Goal: Task Accomplishment & Management: Use online tool/utility

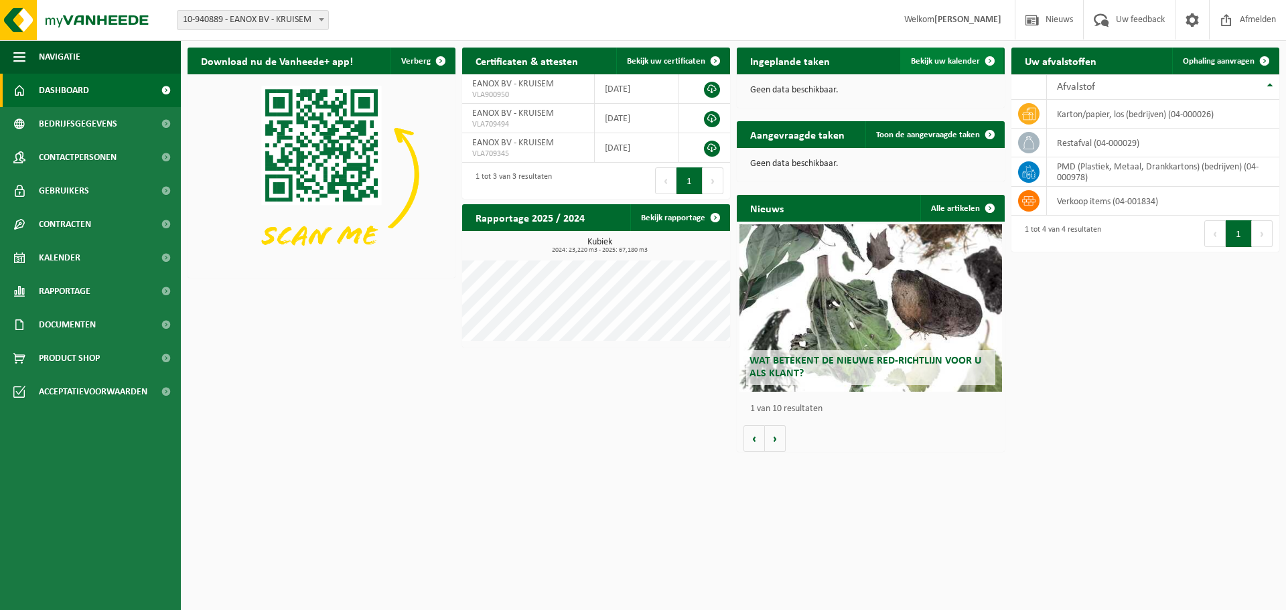
click at [926, 62] on span "Bekijk uw kalender" at bounding box center [945, 61] width 69 height 9
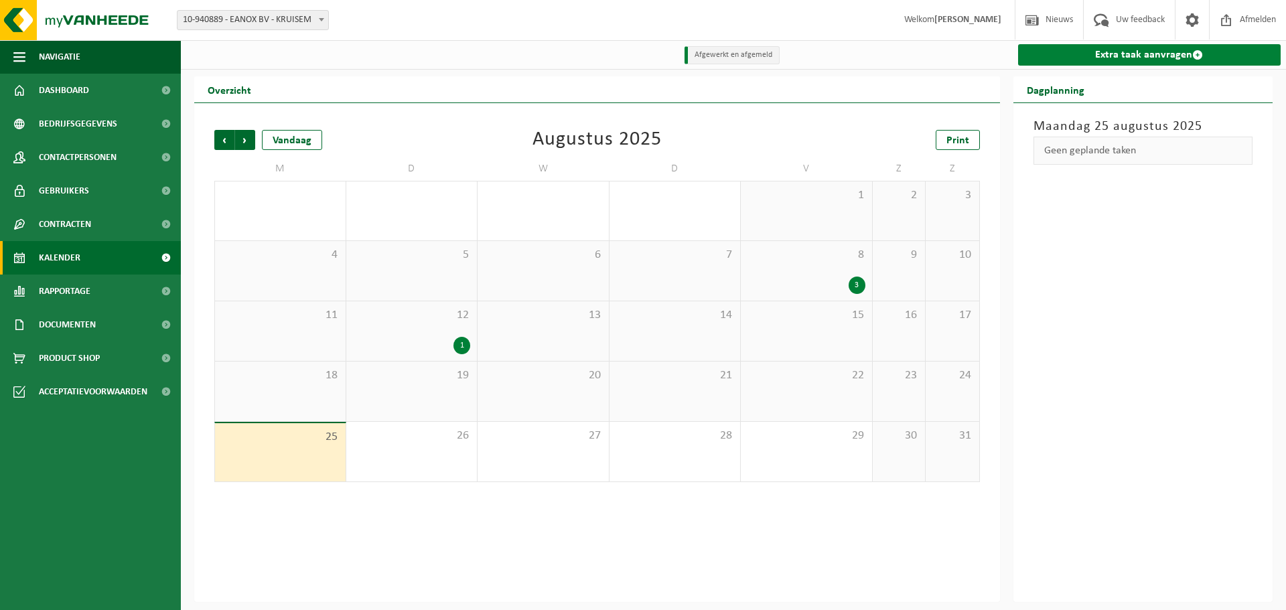
click at [1124, 60] on link "Extra taak aanvragen" at bounding box center [1149, 54] width 263 height 21
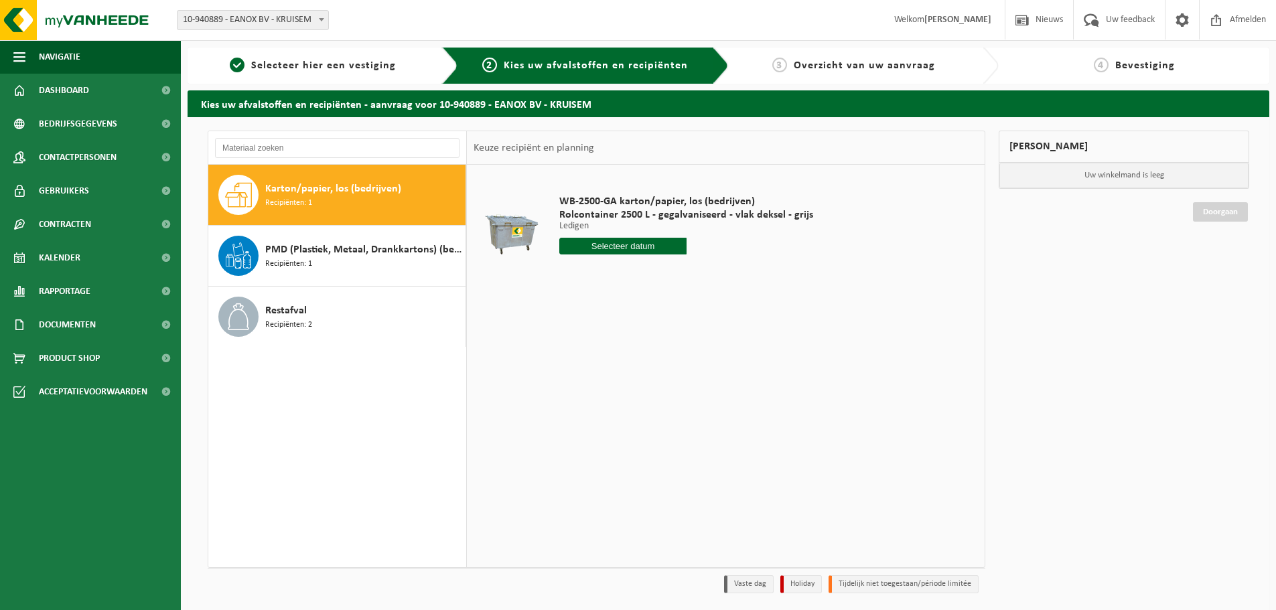
click at [352, 194] on span "Karton/papier, los (bedrijven)" at bounding box center [333, 189] width 136 height 16
click at [629, 243] on input "text" at bounding box center [622, 246] width 127 height 17
click at [663, 411] on div "29" at bounding box center [665, 407] width 23 height 21
type input "Van 2025-08-29"
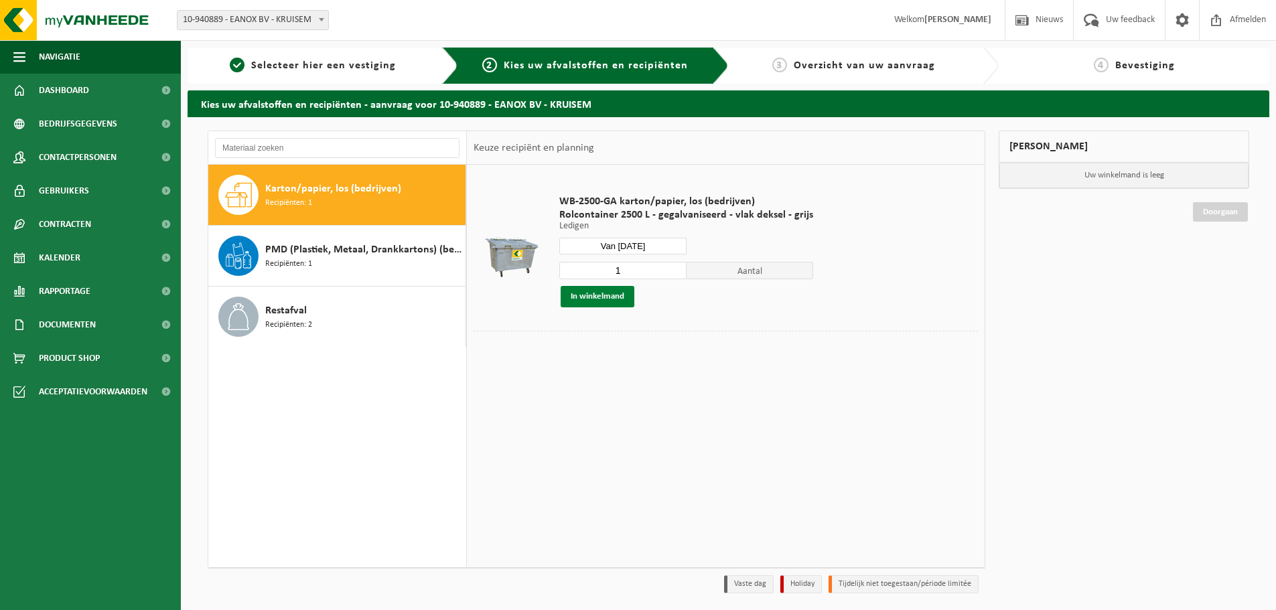
click at [604, 299] on button "In winkelmand" at bounding box center [598, 296] width 74 height 21
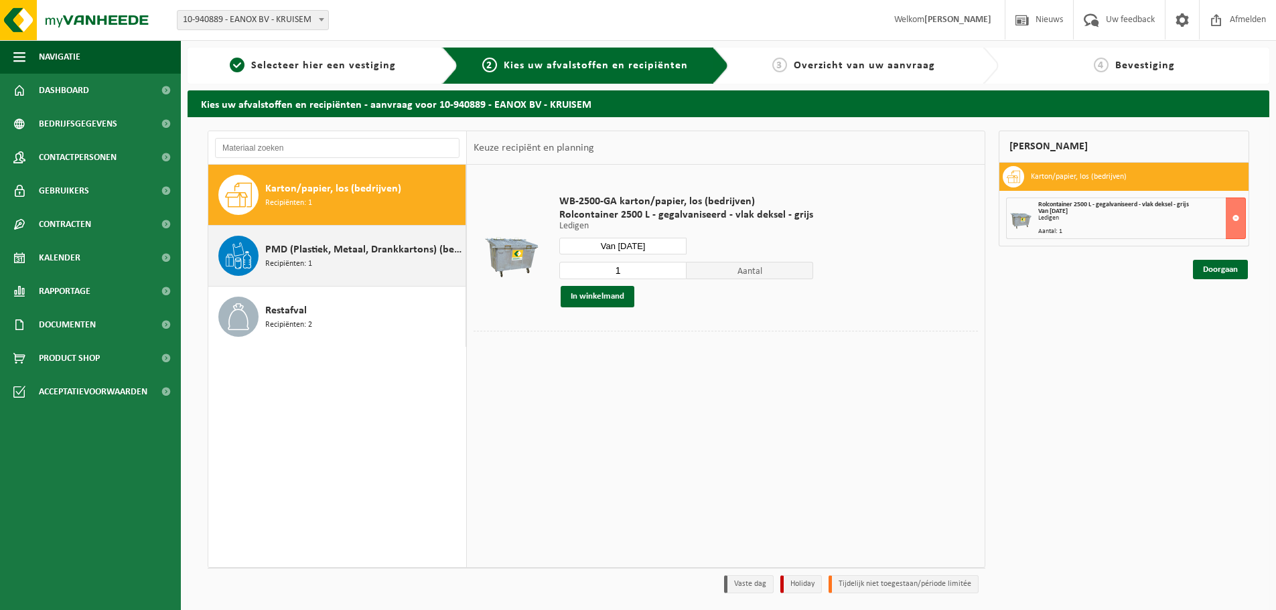
click at [360, 249] on span "PMD (Plastiek, Metaal, Drankkartons) (bedrijven)" at bounding box center [363, 250] width 197 height 16
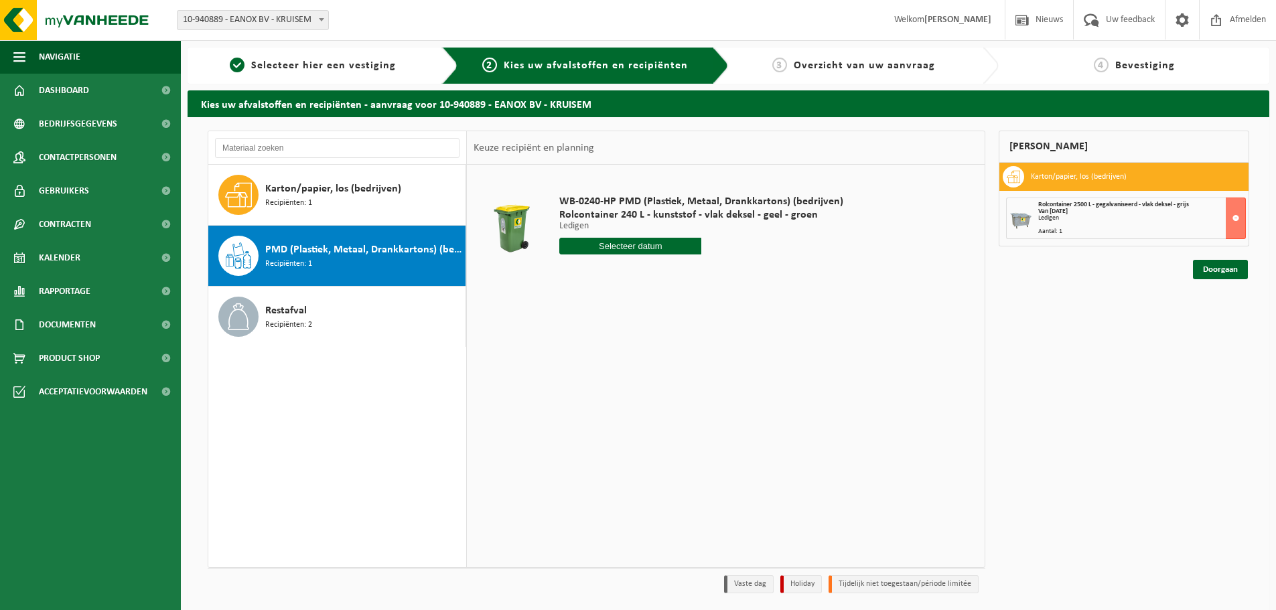
click at [611, 248] on input "text" at bounding box center [630, 246] width 142 height 17
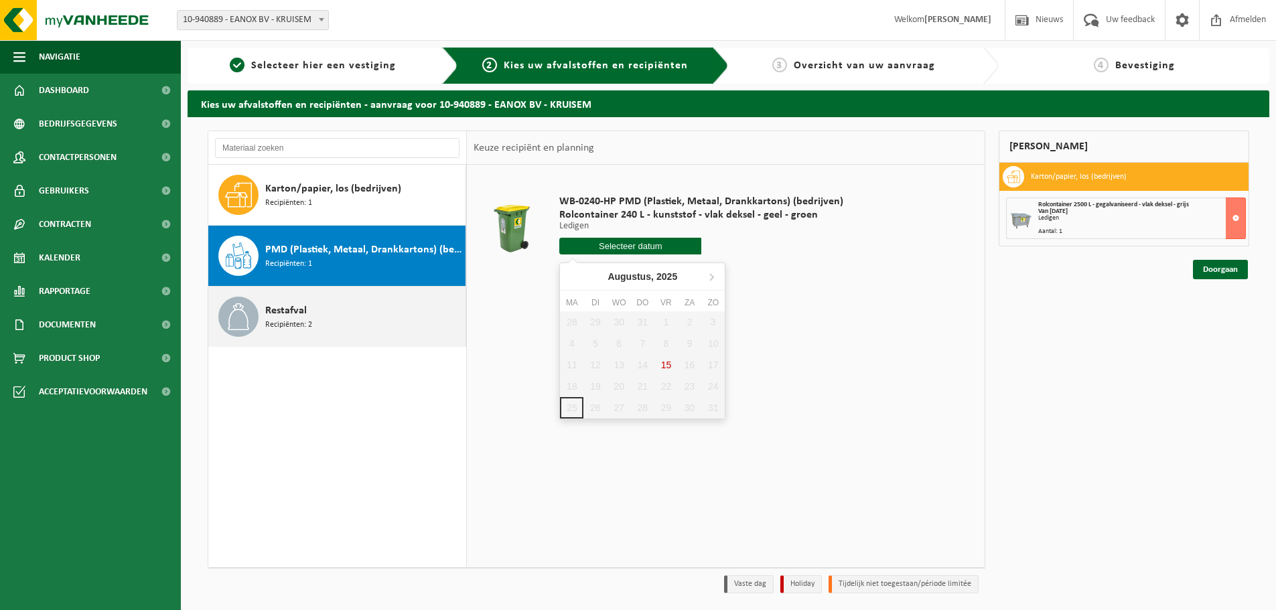
click at [315, 315] on div "Restafval Recipiënten: 2" at bounding box center [363, 317] width 197 height 40
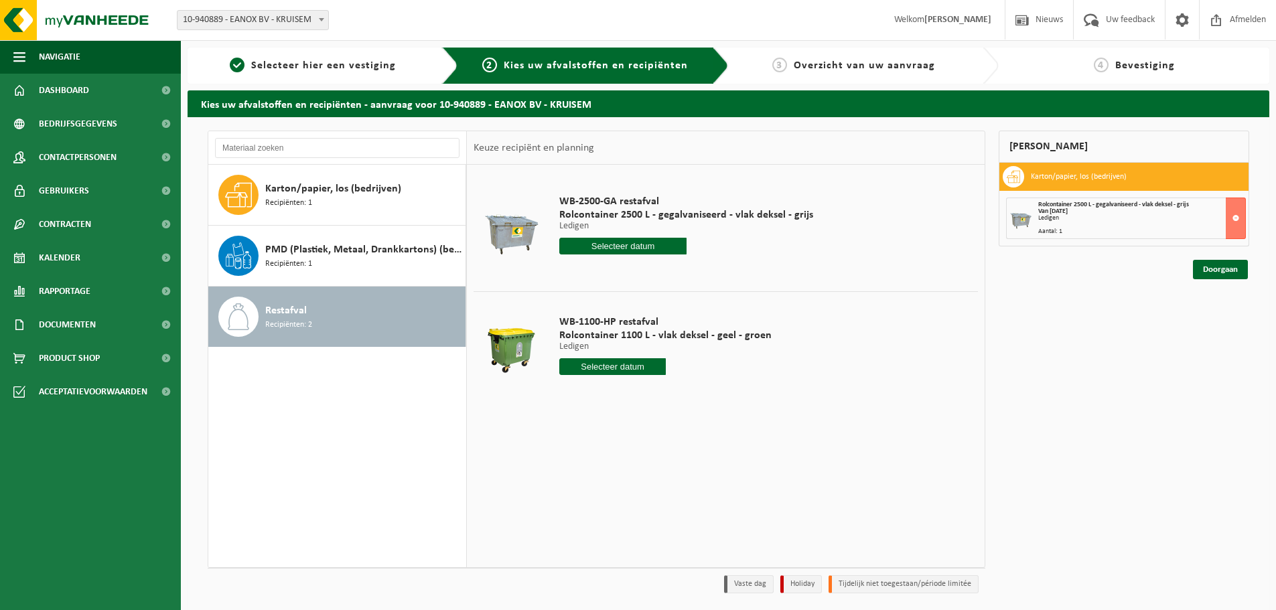
click at [638, 243] on input "text" at bounding box center [622, 246] width 127 height 17
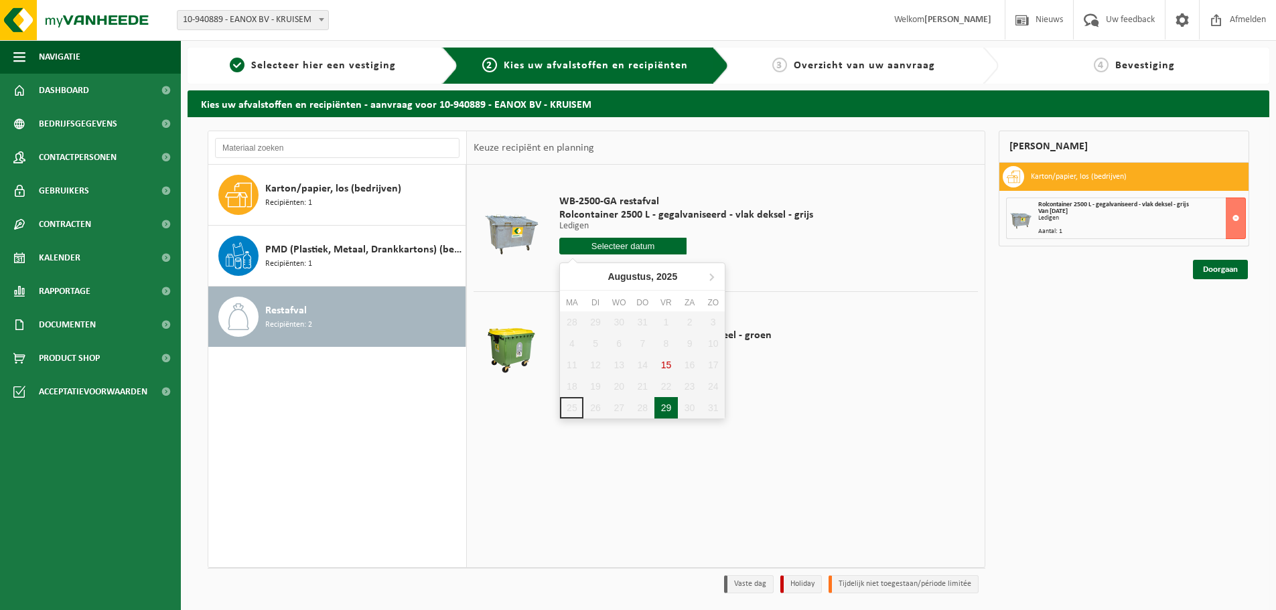
click at [667, 410] on div "29" at bounding box center [665, 407] width 23 height 21
type input "Van 2025-08-29"
type input "2025-08-29"
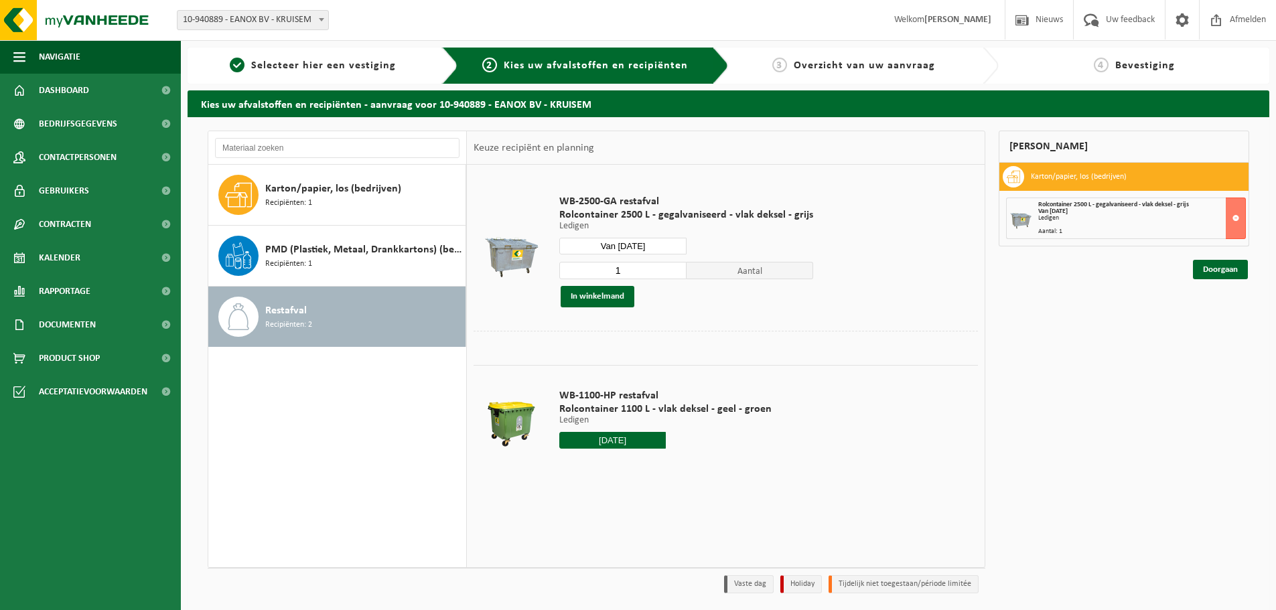
click at [617, 443] on input "2025-08-29" at bounding box center [612, 440] width 106 height 17
click at [665, 603] on div "29" at bounding box center [665, 601] width 23 height 21
click at [799, 447] on td "WB-1100-HP restafval Rolcontainer 1100 L - vlak deksel - geel - groen Ledigen L…" at bounding box center [763, 422] width 429 height 114
click at [620, 445] on input "text" at bounding box center [612, 440] width 106 height 17
click at [664, 601] on div "29" at bounding box center [665, 601] width 23 height 21
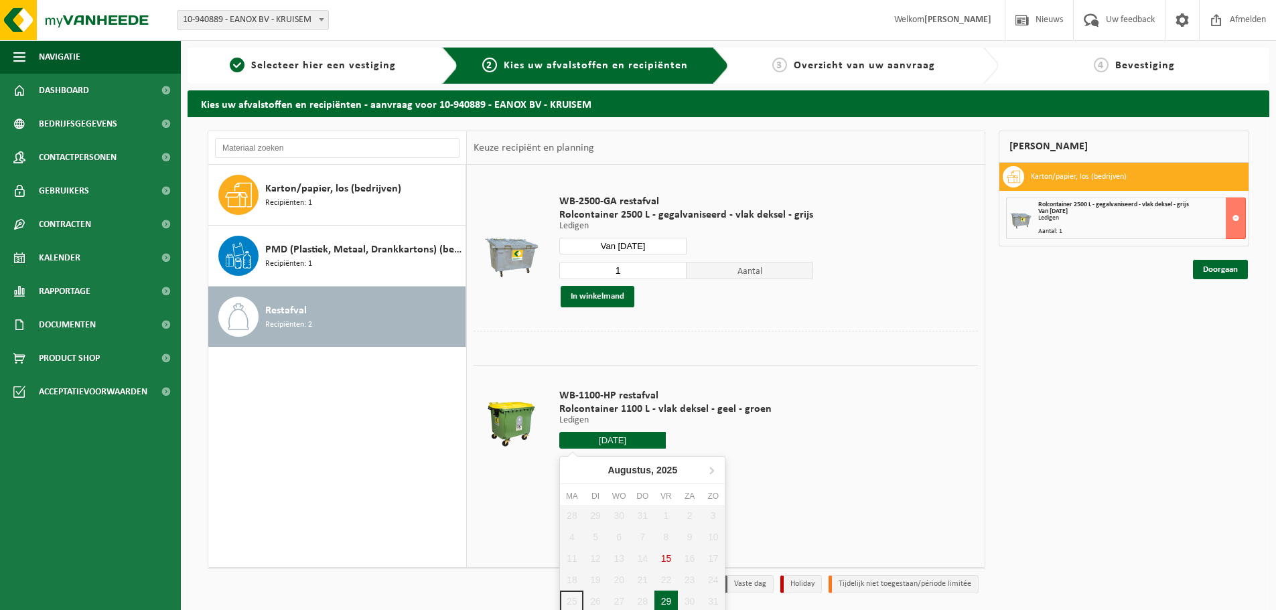
type input "Van 2025-08-29"
type input "2025-08-29"
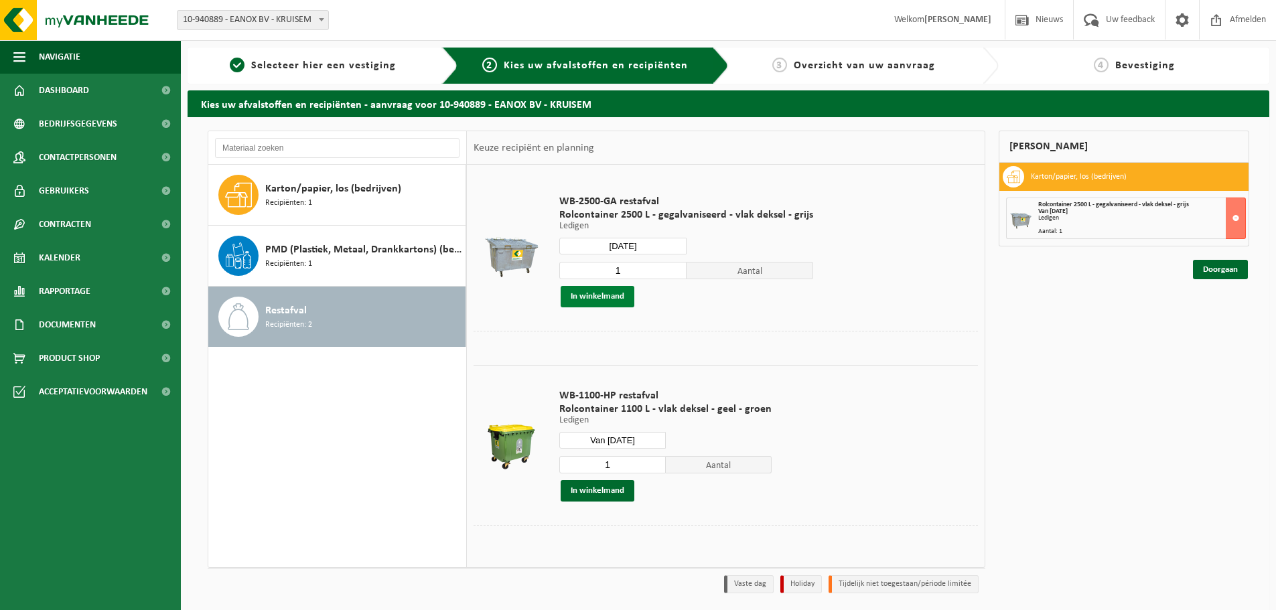
click at [585, 298] on button "In winkelmand" at bounding box center [598, 296] width 74 height 21
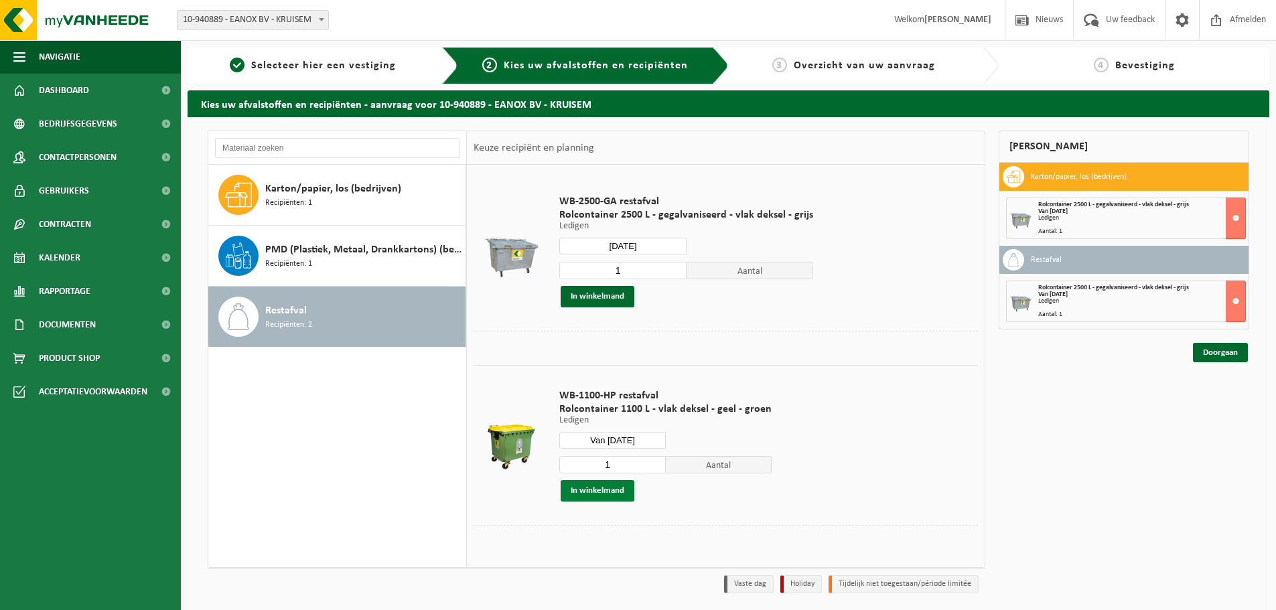
click at [599, 492] on button "In winkelmand" at bounding box center [598, 490] width 74 height 21
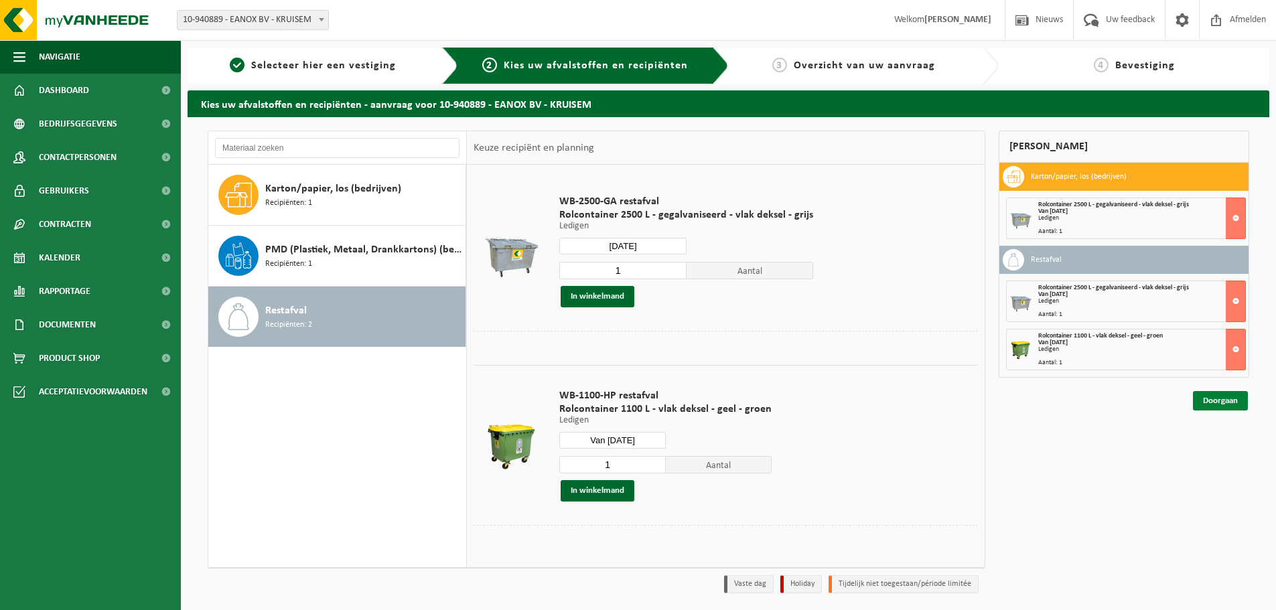
click at [1211, 396] on link "Doorgaan" at bounding box center [1220, 400] width 55 height 19
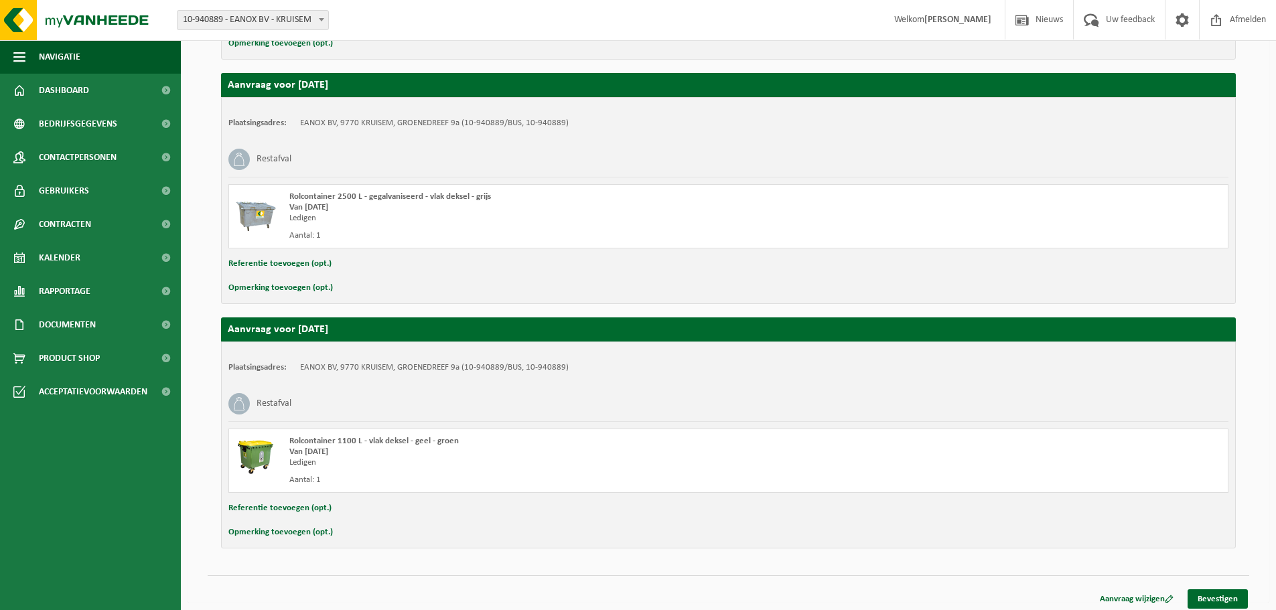
scroll to position [453, 0]
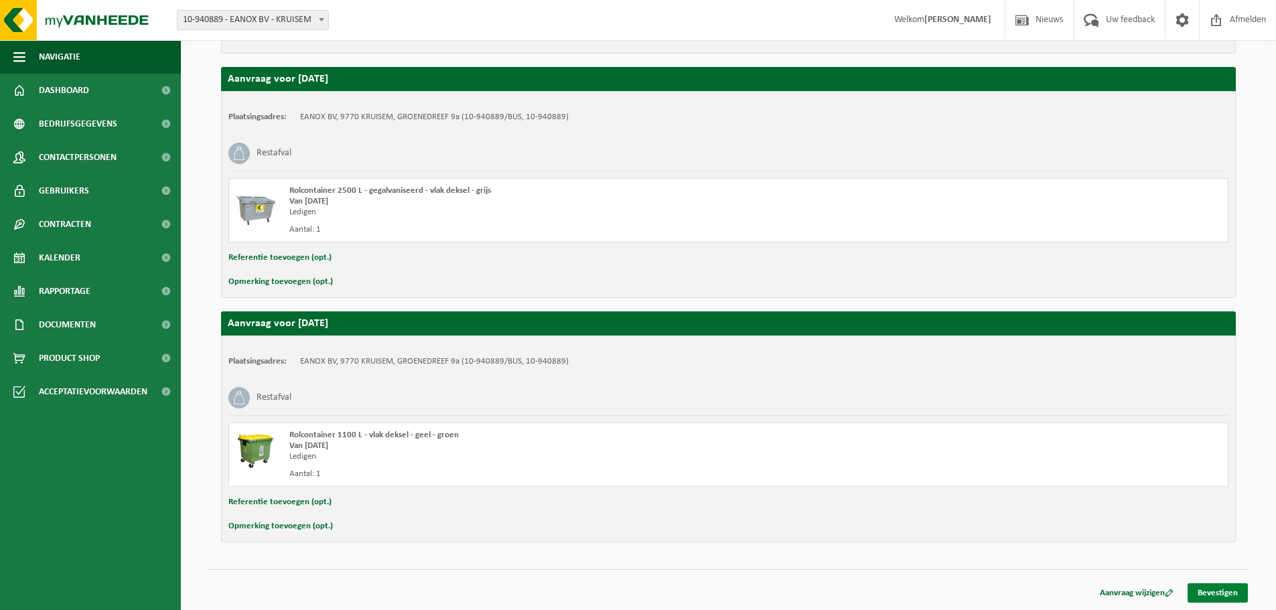
click at [1213, 593] on link "Bevestigen" at bounding box center [1217, 592] width 60 height 19
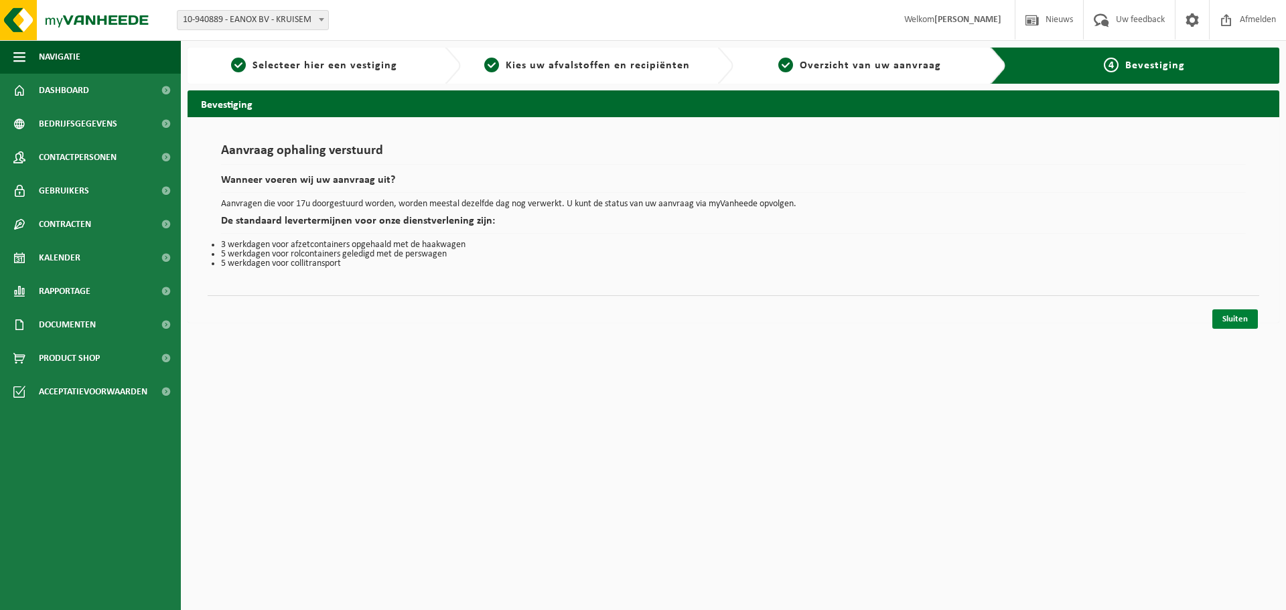
click at [1240, 321] on link "Sluiten" at bounding box center [1235, 318] width 46 height 19
